Goal: Task Accomplishment & Management: Use online tool/utility

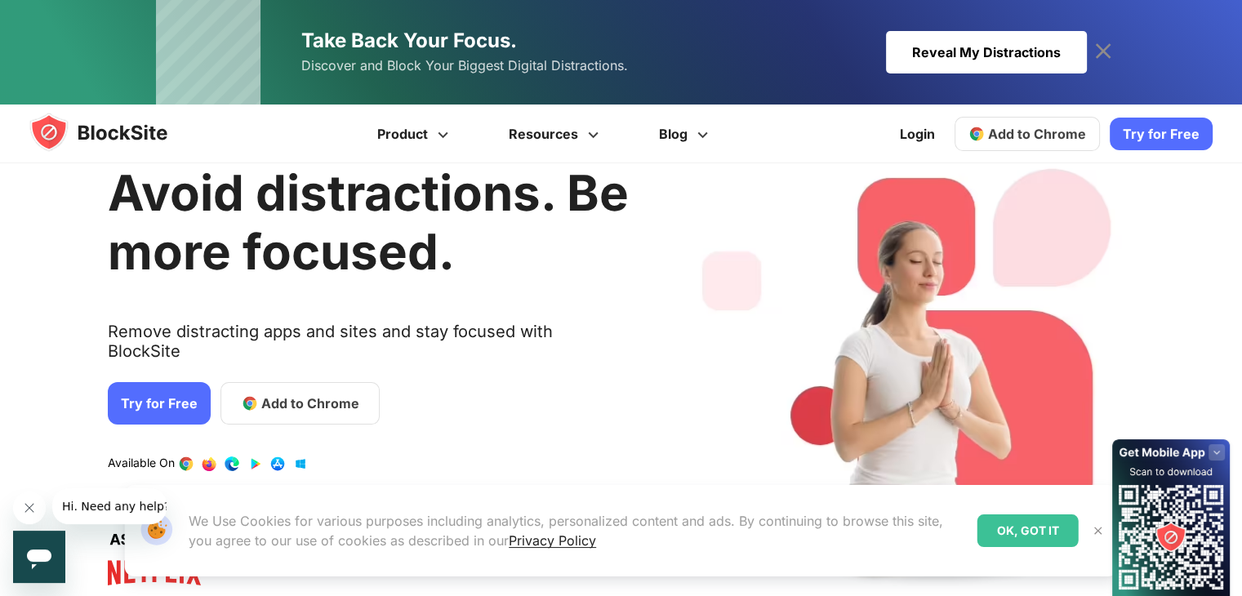
click at [178, 396] on link "Try for Free" at bounding box center [159, 403] width 103 height 42
click at [909, 142] on link "Login" at bounding box center [917, 133] width 55 height 39
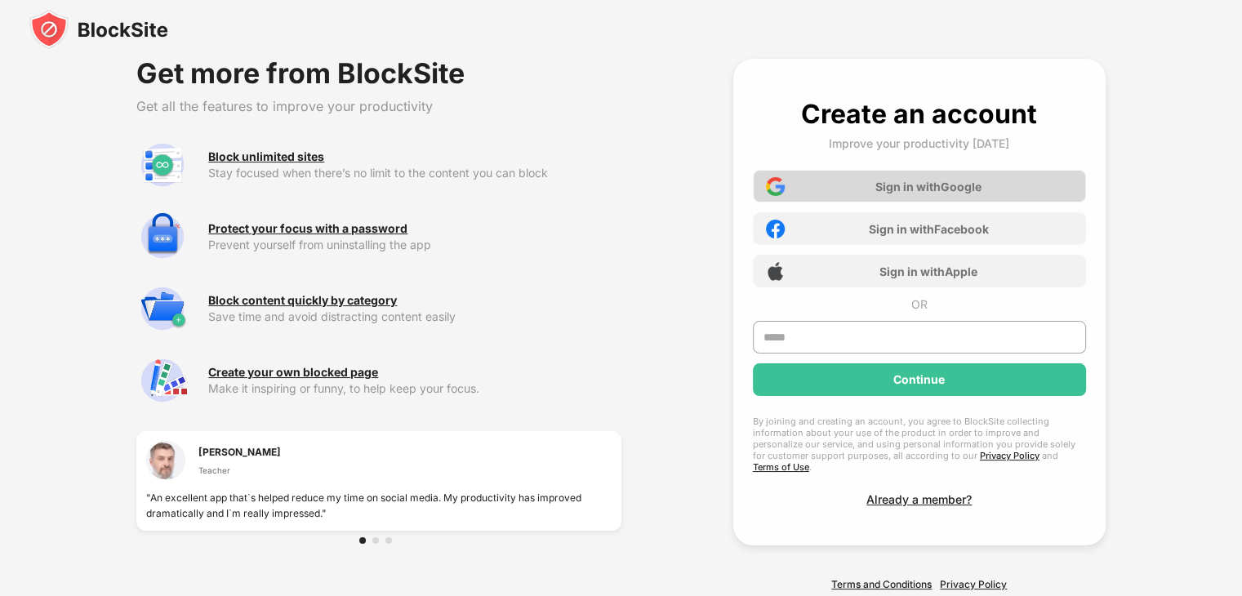
click at [905, 190] on div "Sign in with Google" at bounding box center [929, 187] width 106 height 14
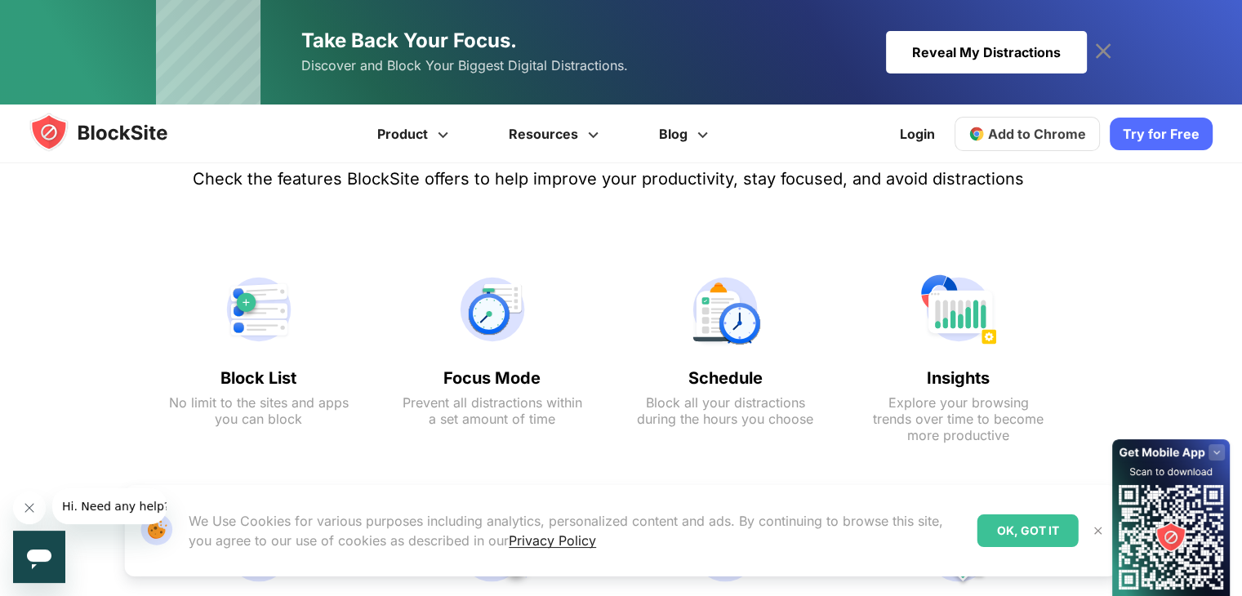
scroll to position [725, 0]
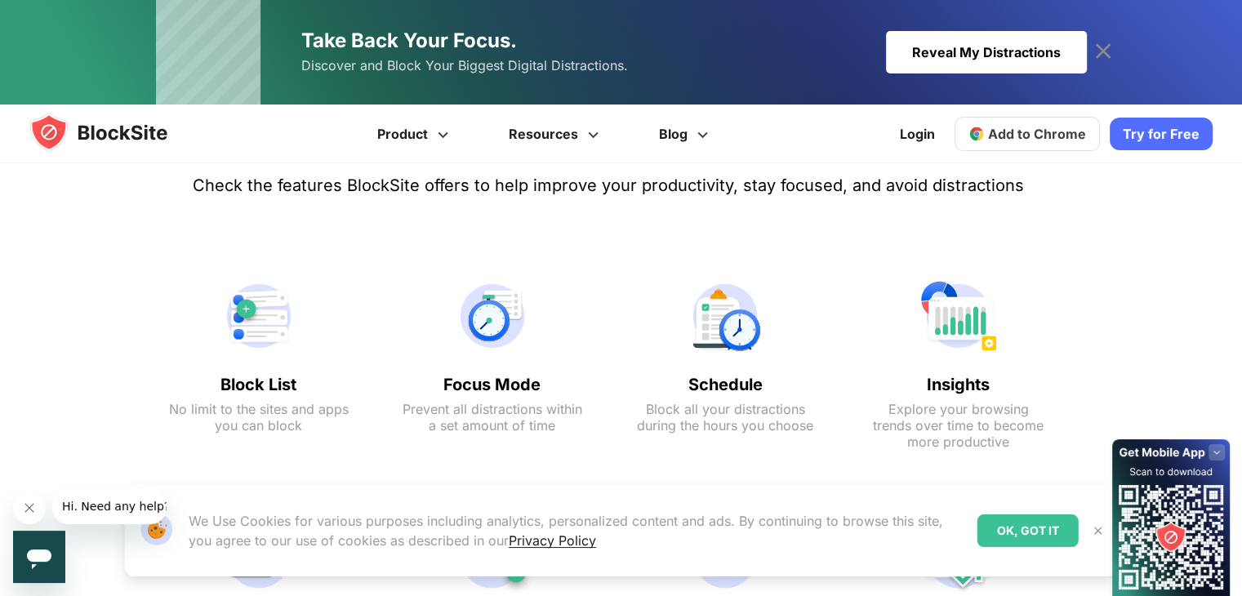
click at [242, 282] on img at bounding box center [259, 316] width 180 height 78
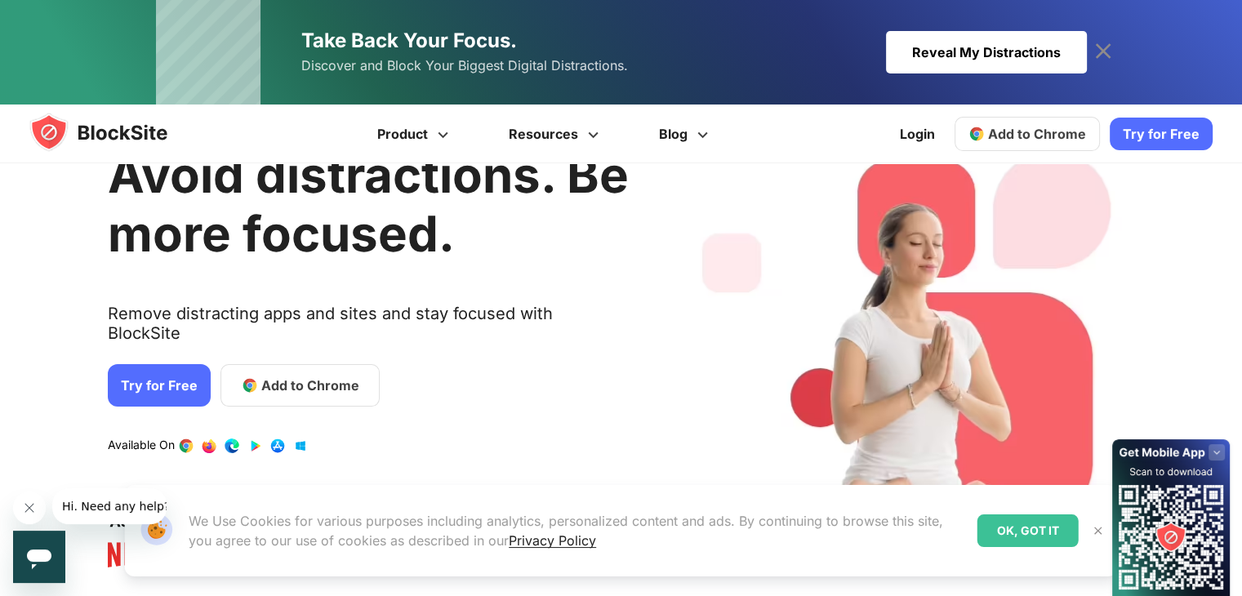
scroll to position [0, 0]
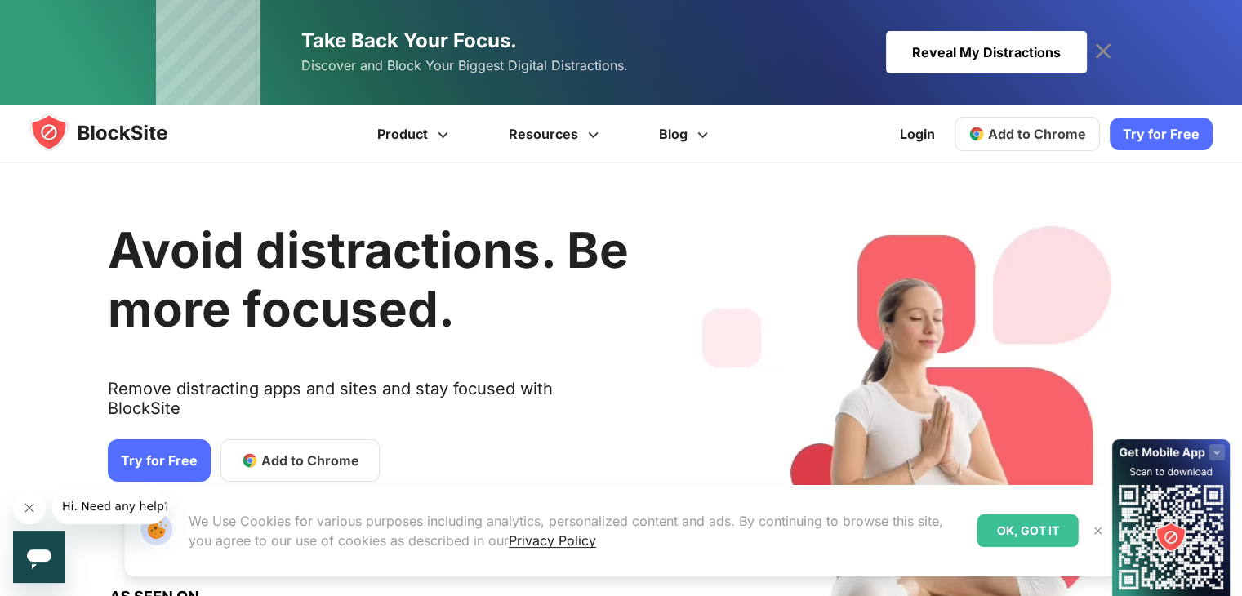
click at [998, 125] on link "Add to Chrome" at bounding box center [1027, 134] width 145 height 34
click at [920, 125] on link "Login" at bounding box center [917, 133] width 55 height 39
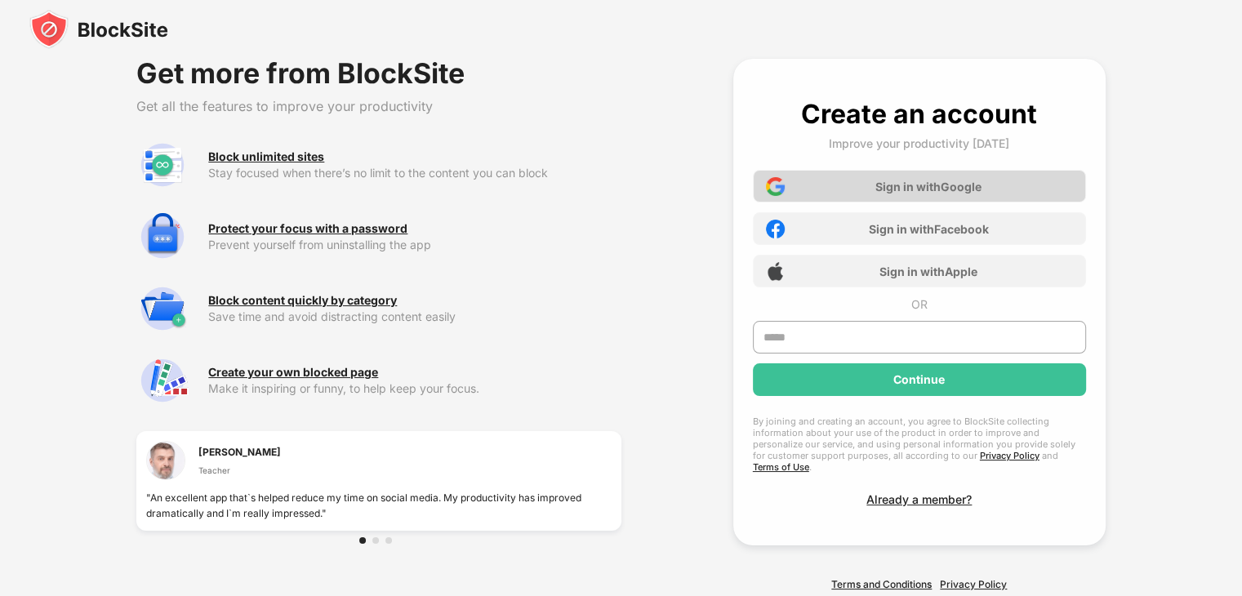
click at [819, 187] on div "Sign in with Google" at bounding box center [919, 186] width 333 height 33
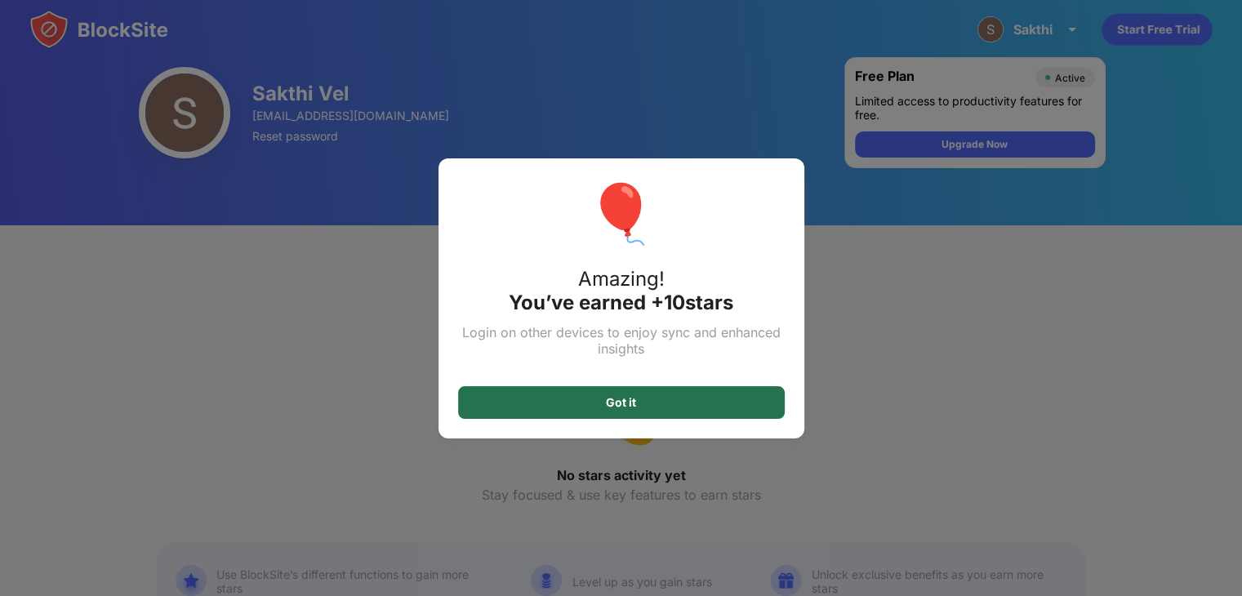
click at [663, 407] on div "Got it" at bounding box center [621, 402] width 327 height 33
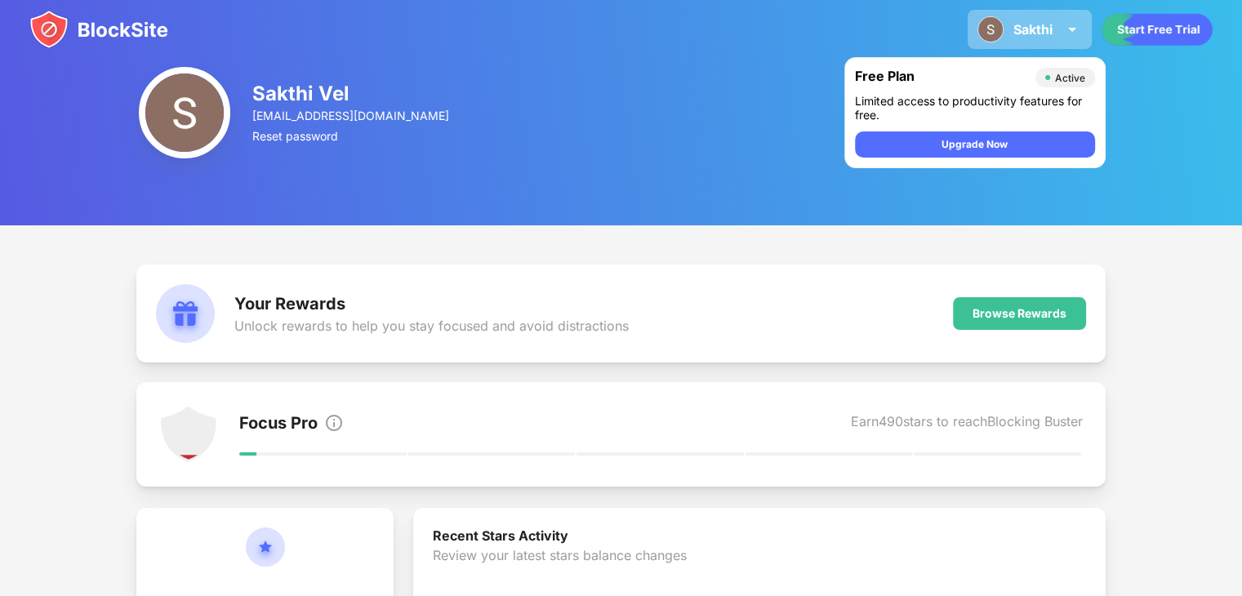
click at [1046, 30] on div "Sakthi" at bounding box center [1033, 29] width 39 height 16
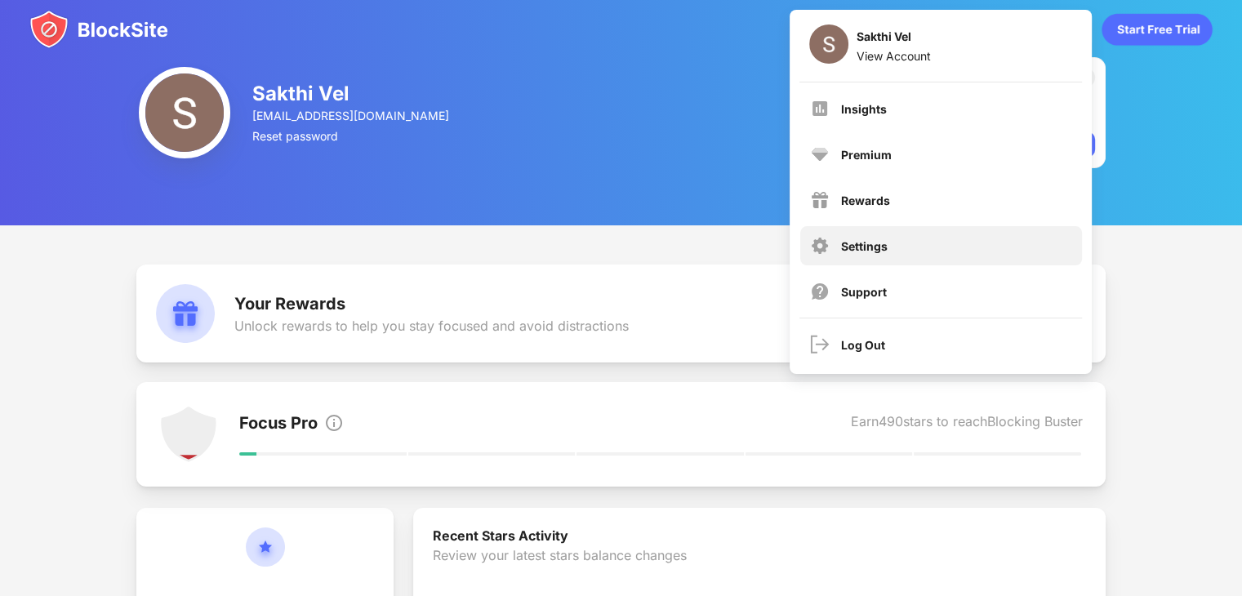
click at [916, 236] on div "Settings" at bounding box center [941, 245] width 282 height 39
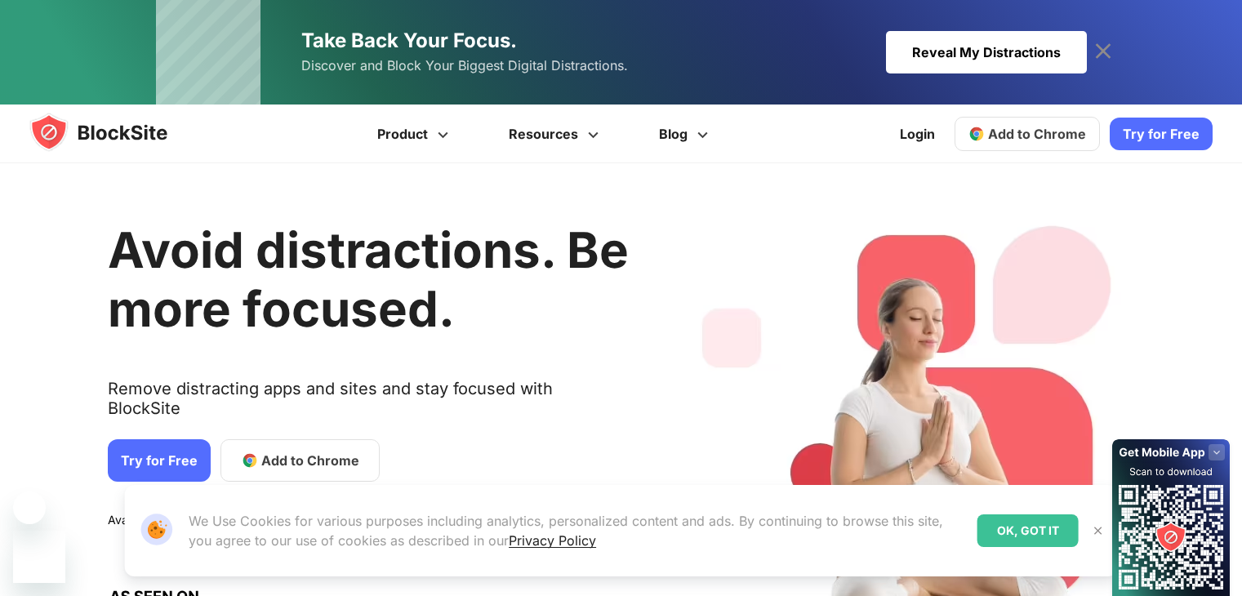
scroll to position [744, 0]
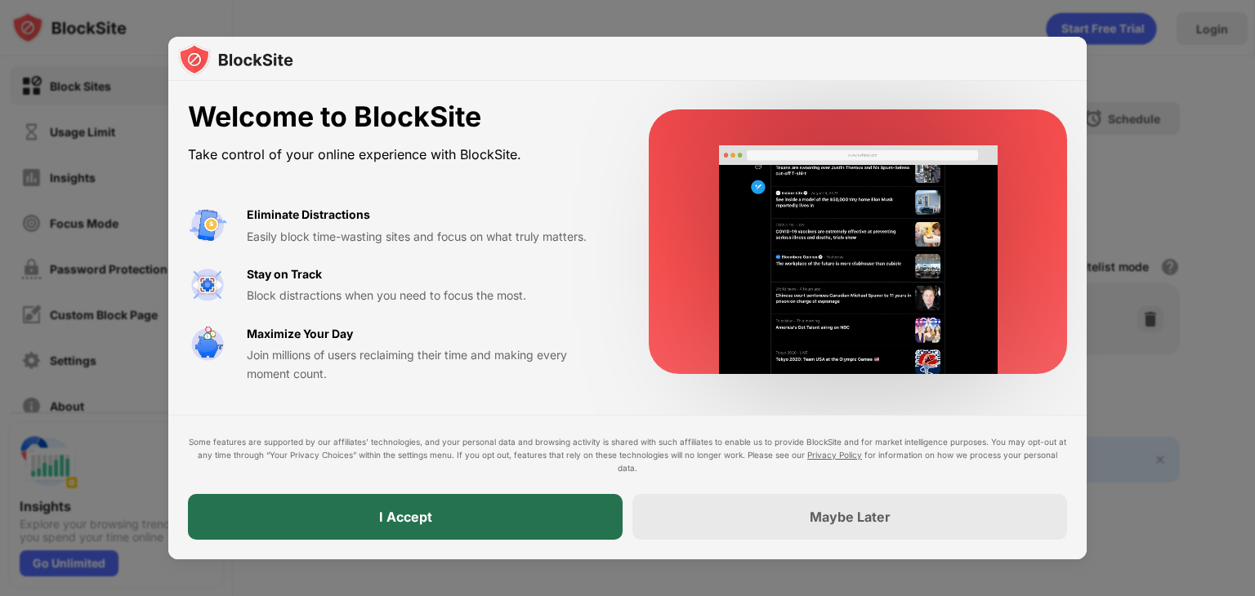
click at [444, 510] on div "I Accept" at bounding box center [405, 517] width 435 height 46
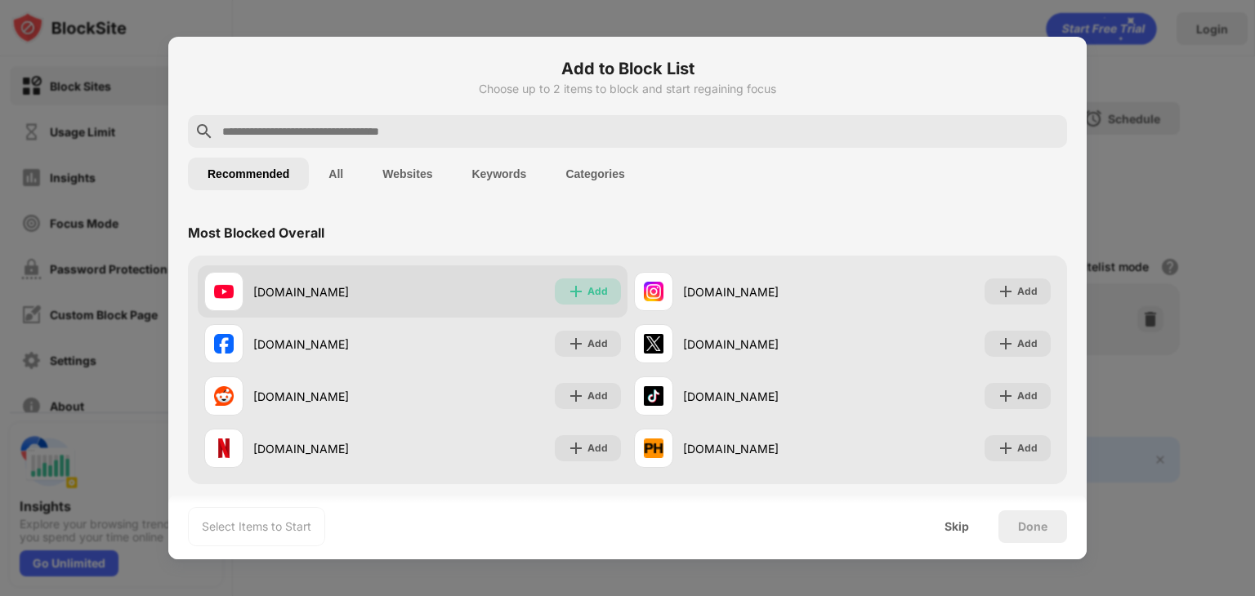
click at [588, 294] on div "Add" at bounding box center [597, 291] width 20 height 16
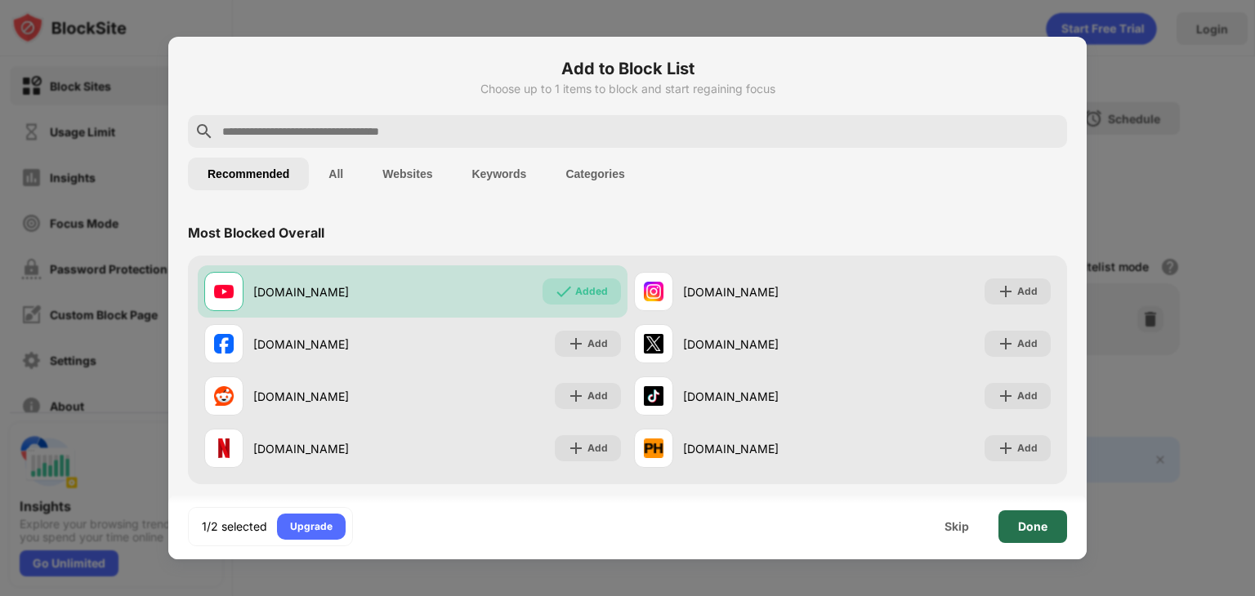
click at [1033, 528] on div "Done" at bounding box center [1032, 526] width 29 height 13
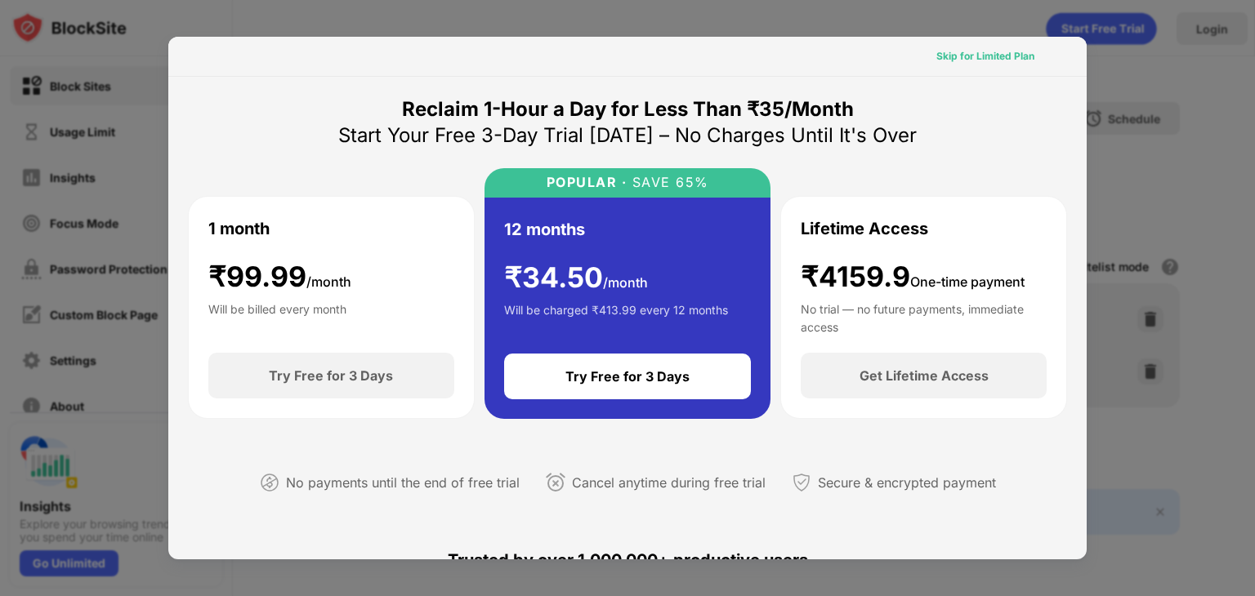
click at [971, 60] on div "Skip for Limited Plan" at bounding box center [985, 56] width 98 height 16
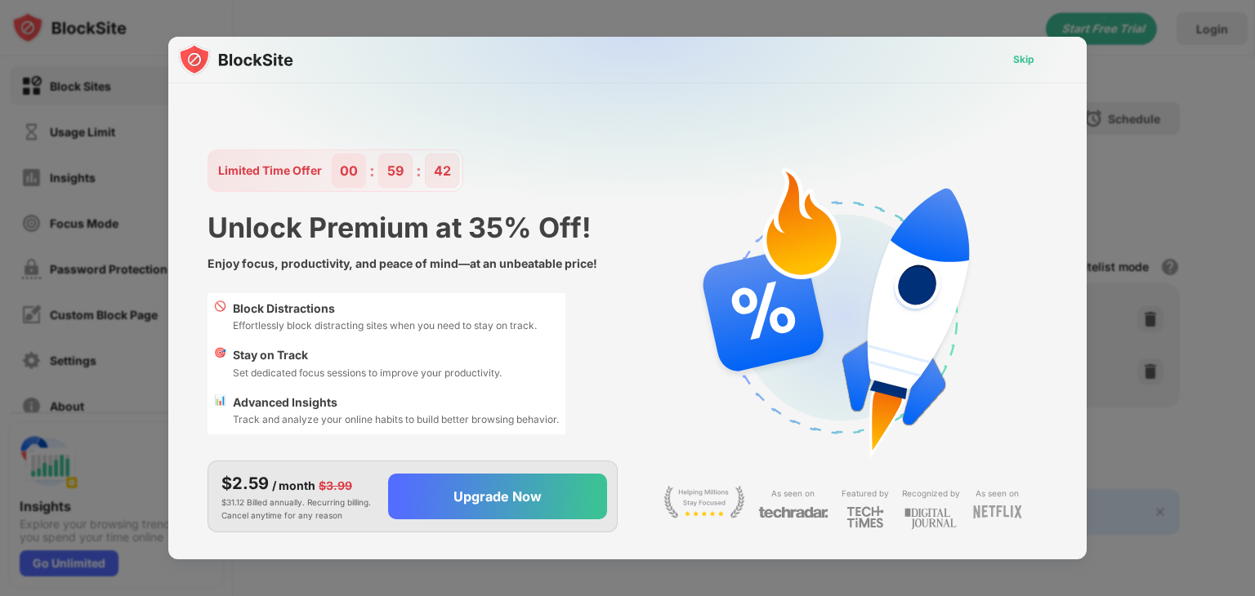
click at [1010, 53] on div "Skip" at bounding box center [1023, 60] width 47 height 26
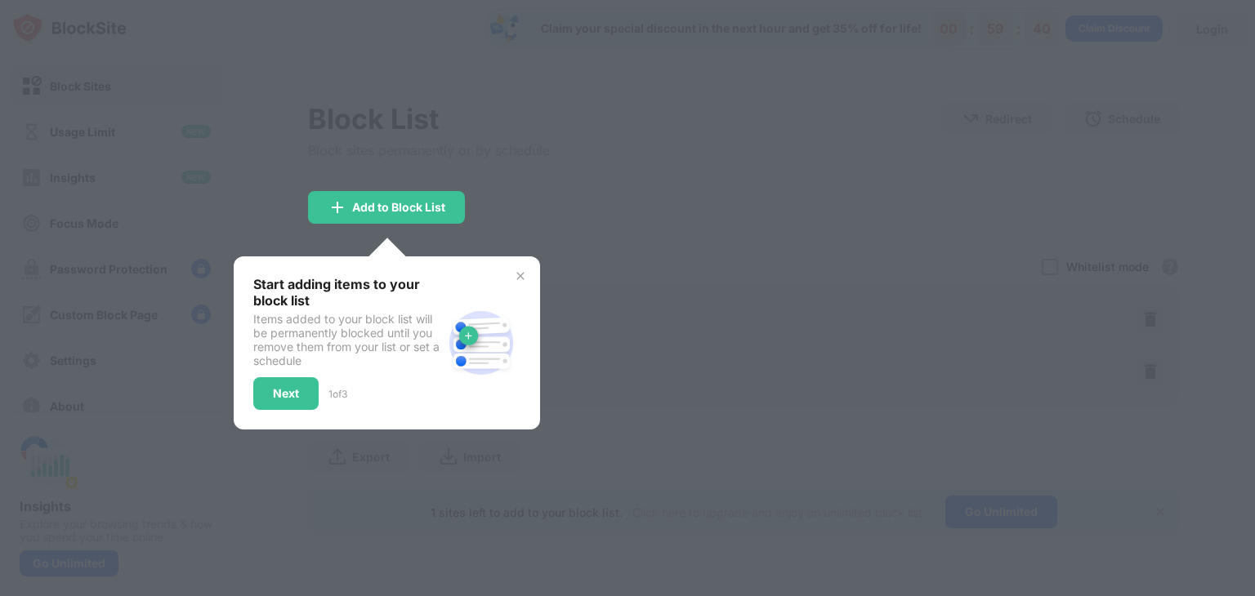
click at [516, 275] on img at bounding box center [520, 276] width 13 height 13
